Goal: Navigation & Orientation: Find specific page/section

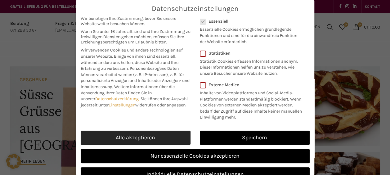
click at [148, 140] on link "Alle akzeptieren" at bounding box center [136, 138] width 110 height 14
checkbox input "true"
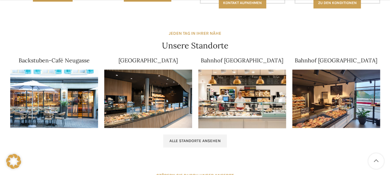
scroll to position [377, 0]
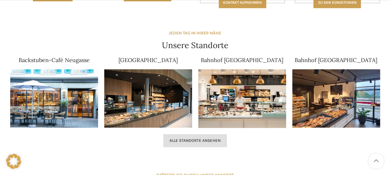
click at [192, 142] on link "Alle Standorte ansehen" at bounding box center [195, 140] width 64 height 13
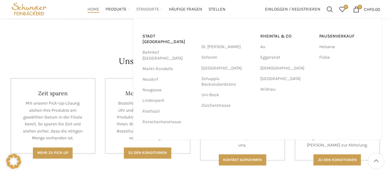
scroll to position [217, 0]
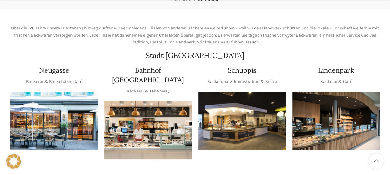
scroll to position [88, 0]
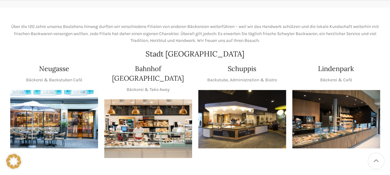
click at [239, 106] on img "1 / 1" at bounding box center [242, 119] width 88 height 59
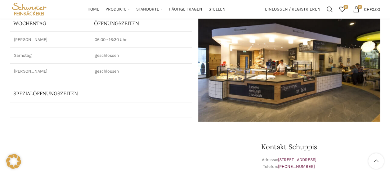
scroll to position [71, 0]
